Goal: Ask a question

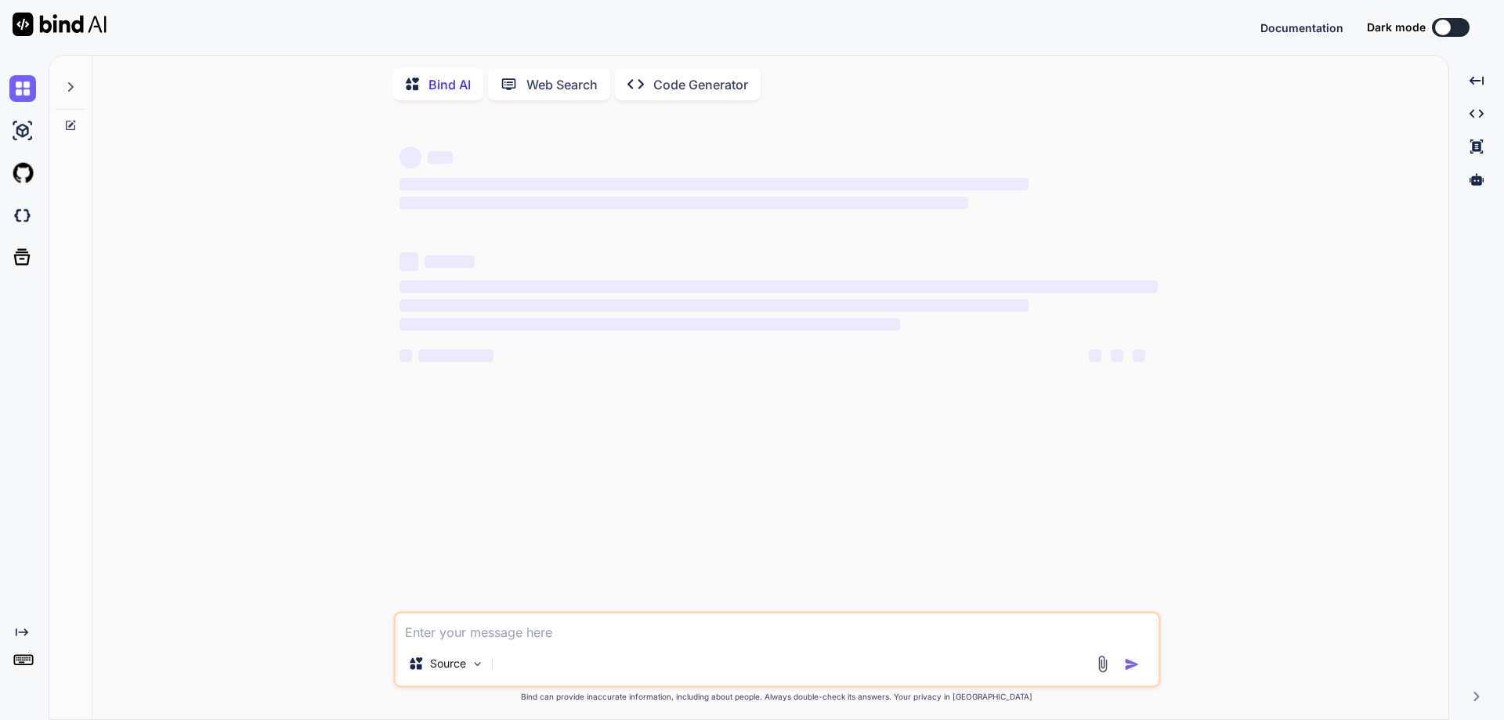
click at [737, 624] on textarea at bounding box center [777, 627] width 763 height 28
click at [290, 473] on div "‌ ‌ ‌ ‌ ‌ ‌ ‌ ‌ ‌ ‌ ‌ ‌ ‌ ‌ Source GPT-4o min.. Created with Bind Always check …" at bounding box center [777, 417] width 1344 height 609
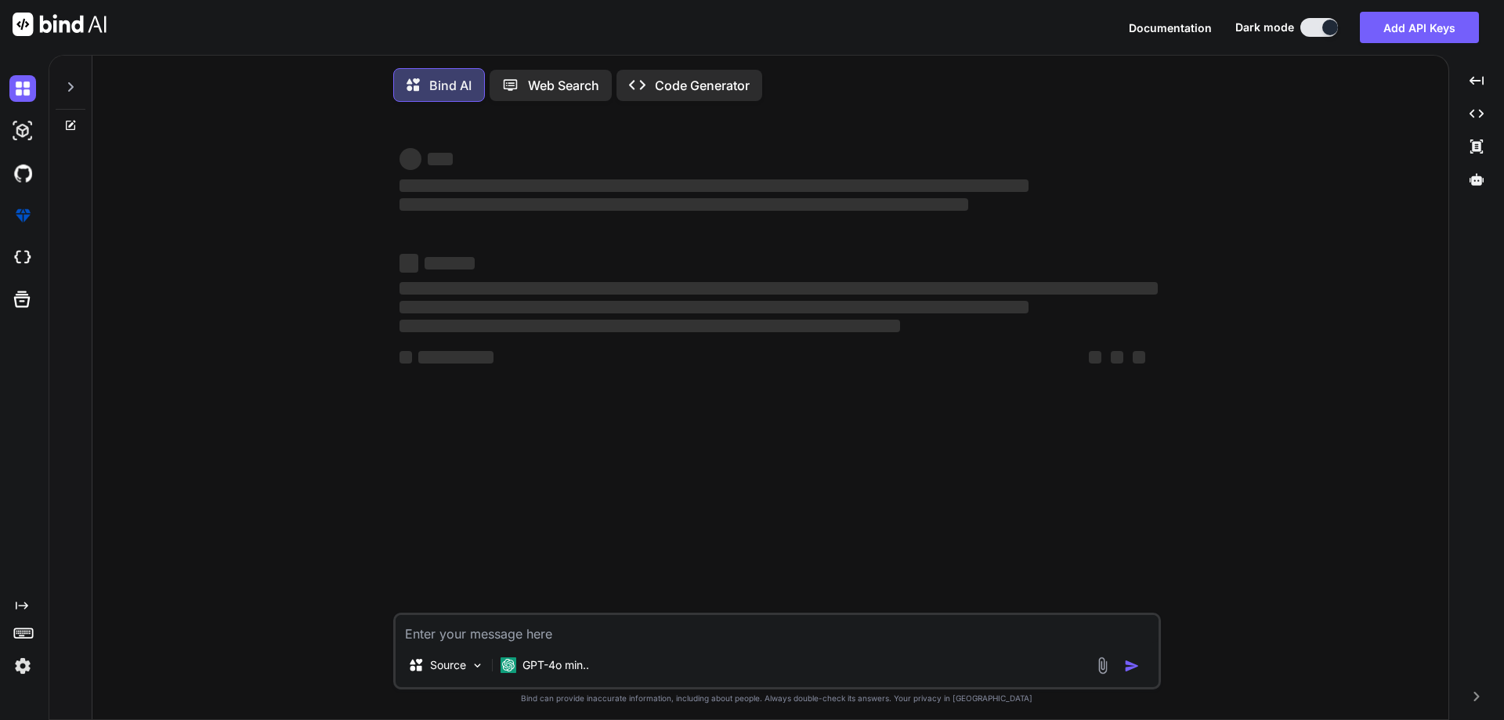
click at [570, 643] on textarea at bounding box center [777, 629] width 763 height 28
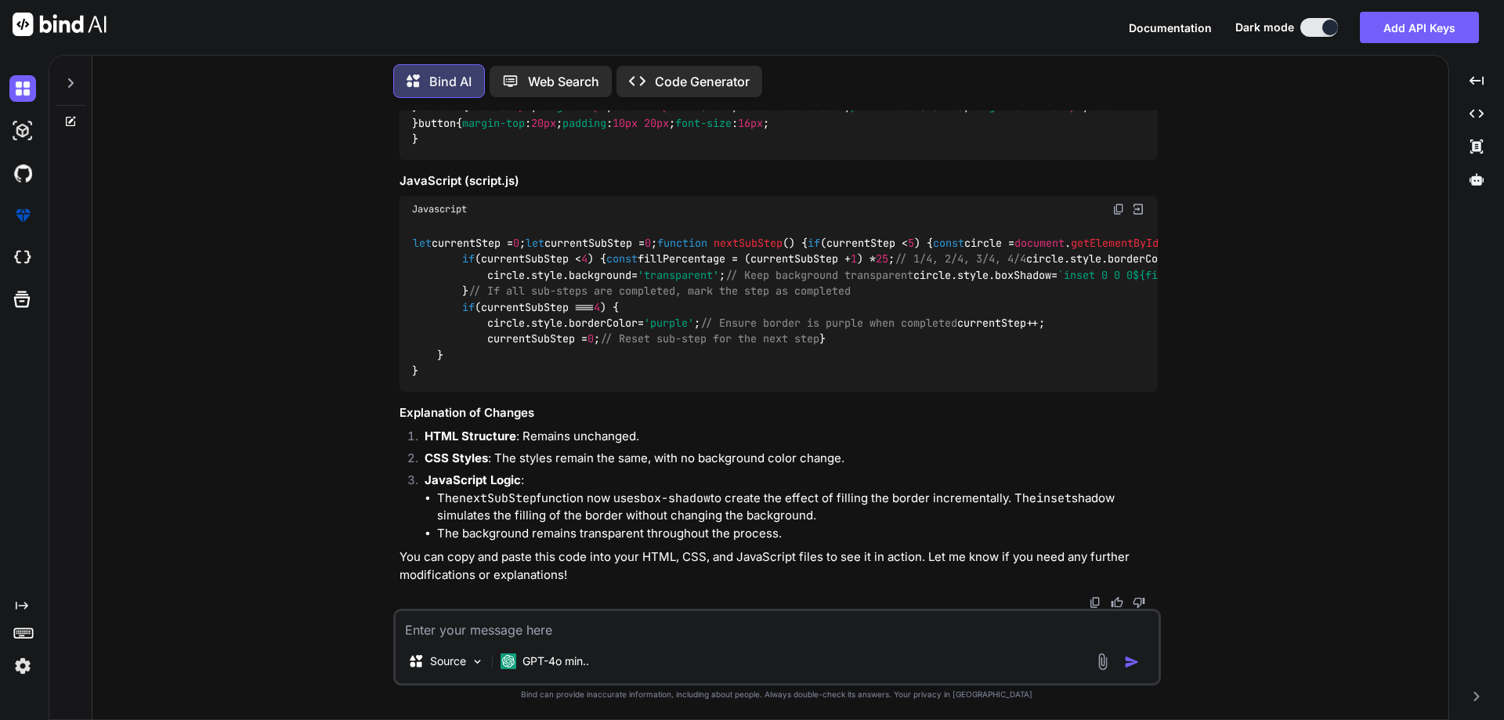
scroll to position [7885, 0]
paste textarea "import { useEffect, useState } from 'react' import reactLogo from './assets/rea…"
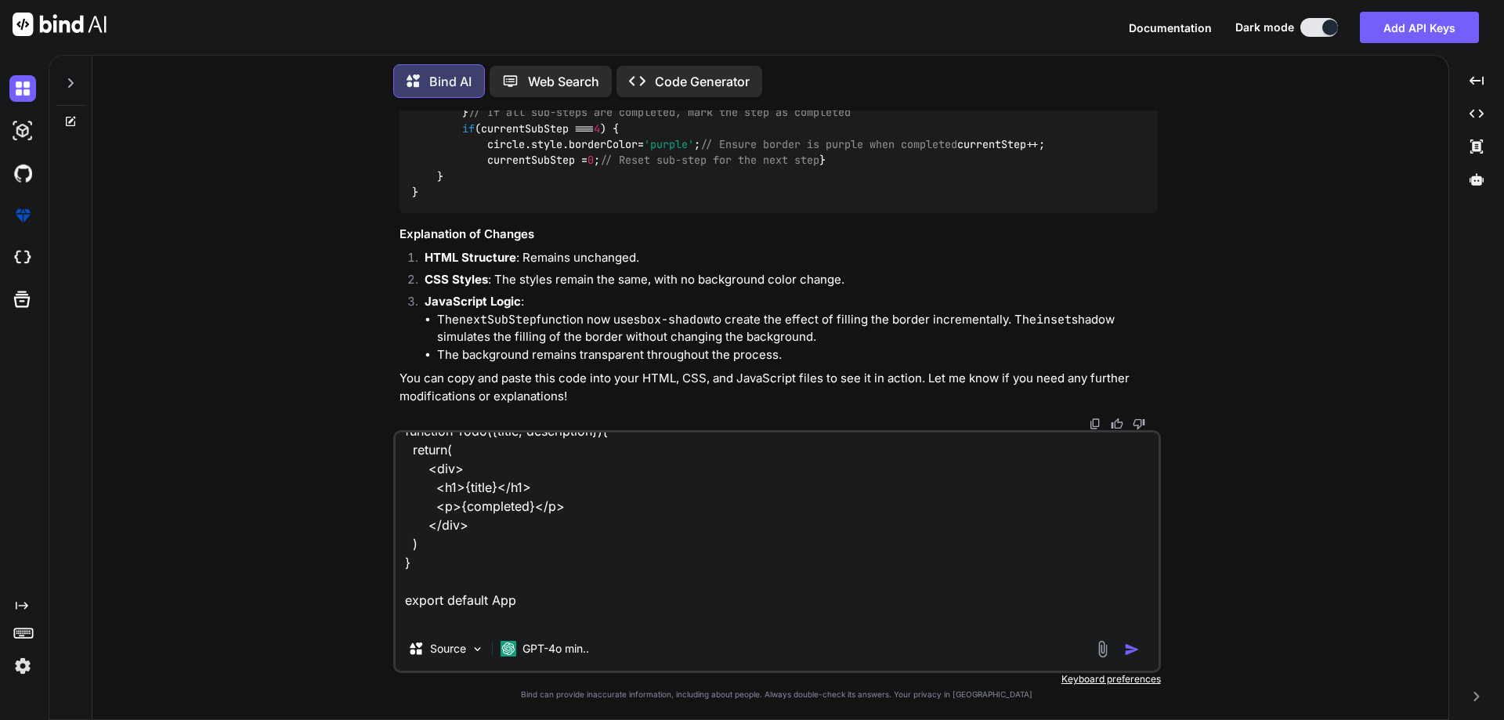
scroll to position [566, 0]
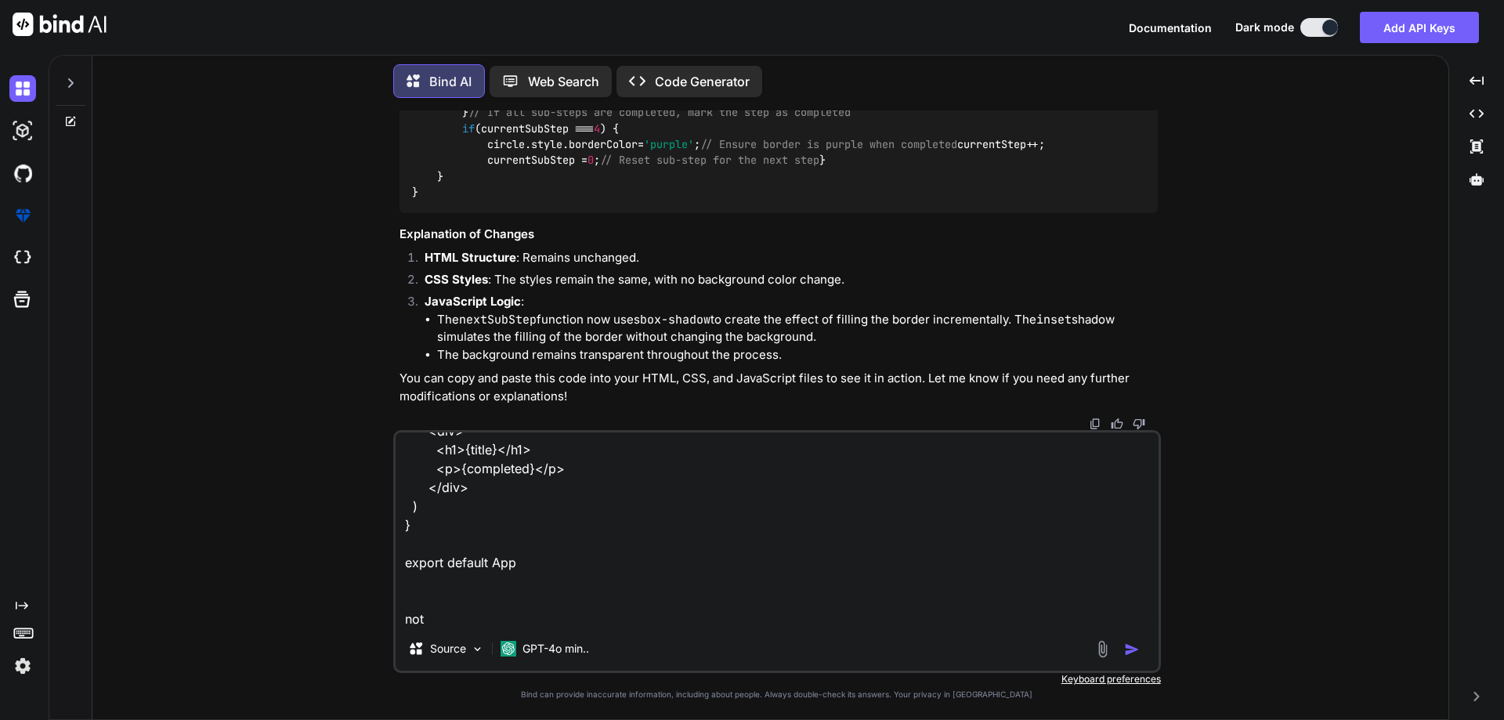
click at [569, 619] on textarea "import { useEffect, useState } from 'react' import reactLogo from './assets/rea…" at bounding box center [777, 529] width 763 height 194
drag, startPoint x: 505, startPoint y: 628, endPoint x: 353, endPoint y: 629, distance: 152.0
click at [353, 629] on div "You i need a step form where there are main 5 steps as well as sub steps in all…" at bounding box center [777, 414] width 1344 height 609
paste textarea "App.jsx:22 Uncaught TypeError: [DOMAIN_NAME] is not a function at App (App.jsx:…"
type textarea "import { useEffect, useState } from 'react' import reactLogo from './assets/rea…"
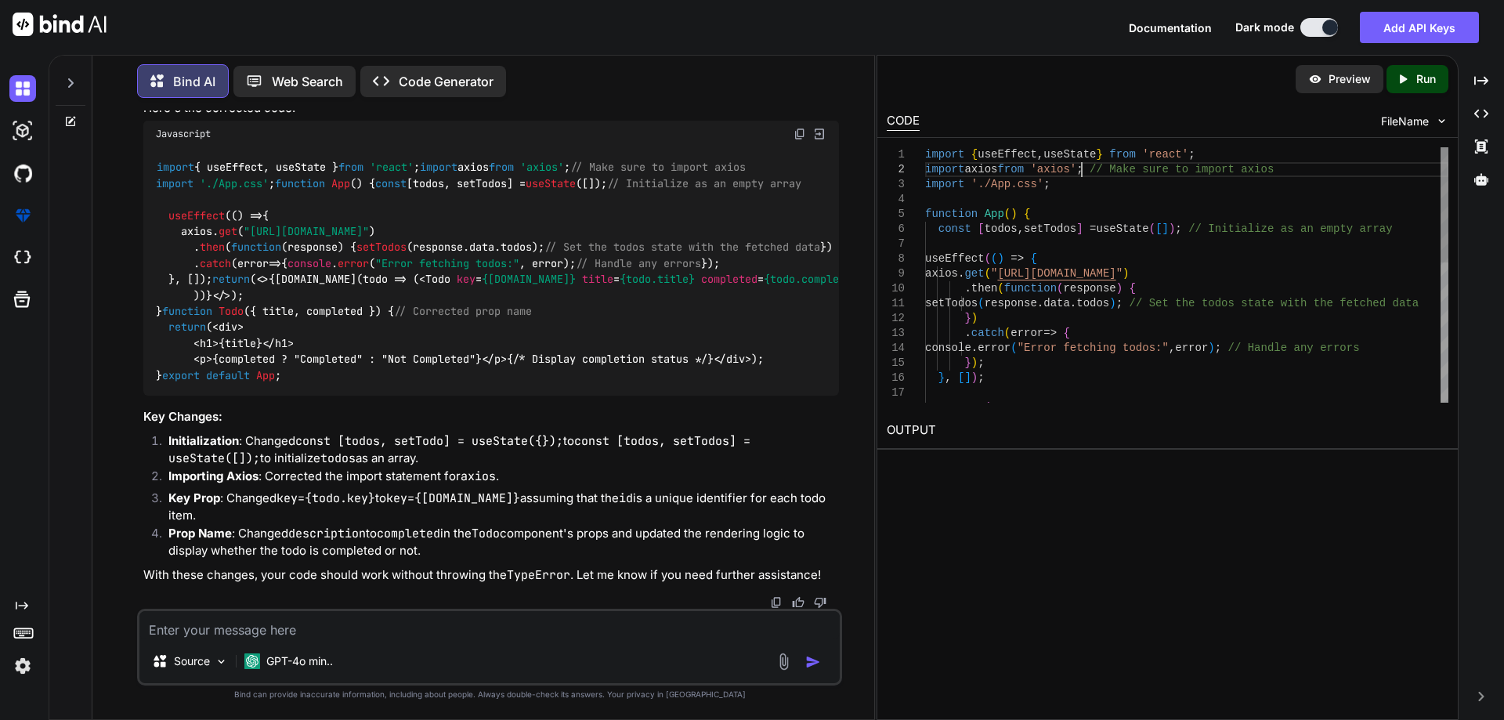
scroll to position [0, 0]
drag, startPoint x: 1084, startPoint y: 171, endPoint x: 880, endPoint y: 172, distance: 203.7
click at [925, 172] on div "import { useEffect , useState } from 'react' ; import axios from 'axios' ; // M…" at bounding box center [1186, 430] width 523 height 566
type textarea "import { useEffect, useState } from 'react'; import axios from 'axios'; // Make…"
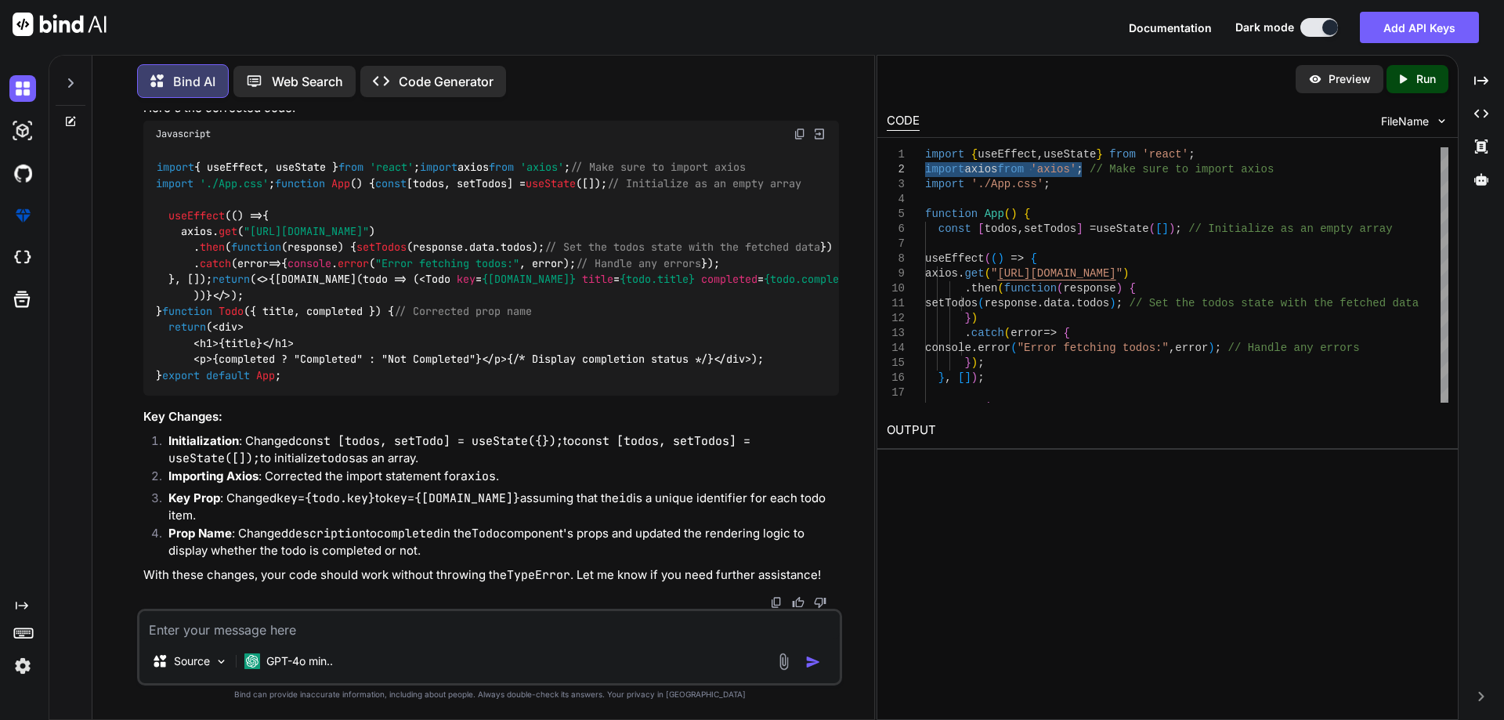
click at [481, 627] on textarea at bounding box center [489, 625] width 700 height 28
